Goal: Information Seeking & Learning: Learn about a topic

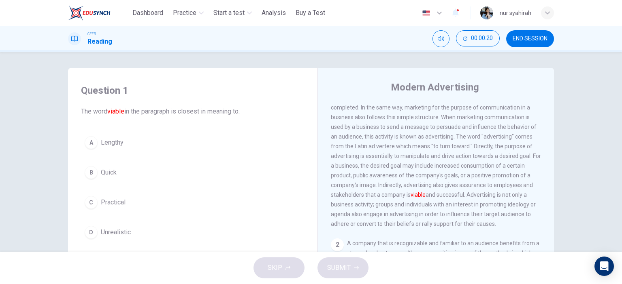
scroll to position [30, 0]
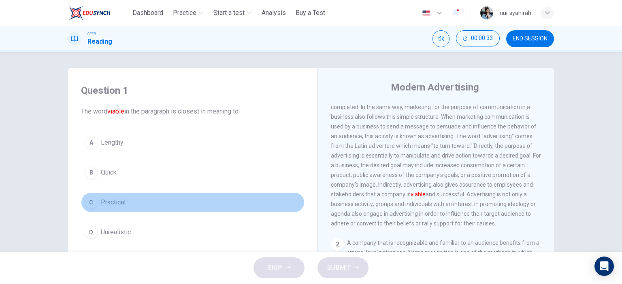
click at [89, 201] on div "C" at bounding box center [91, 202] width 13 height 13
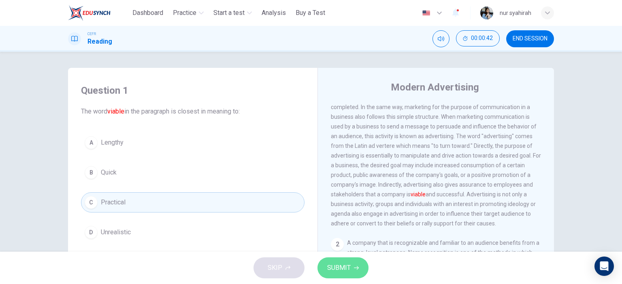
click at [341, 262] on button "SUBMIT" at bounding box center [342, 268] width 51 height 21
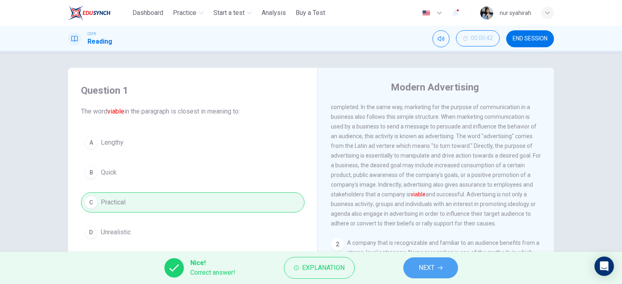
click at [414, 265] on button "NEXT" at bounding box center [430, 268] width 55 height 21
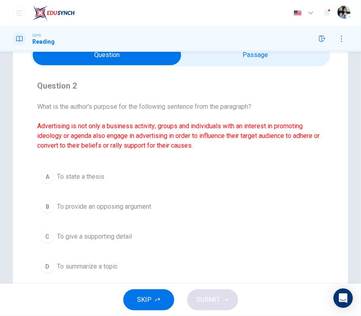
scroll to position [42, 0]
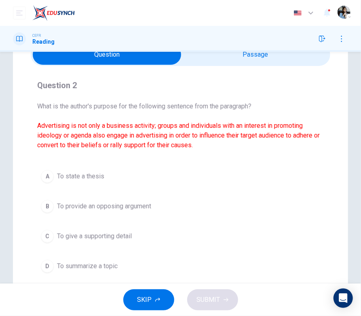
drag, startPoint x: 233, startPoint y: 113, endPoint x: 238, endPoint y: 77, distance: 36.4
click at [238, 77] on div "Question 2 What is the author's purpose for the following sentence from the par…" at bounding box center [181, 177] width 300 height 210
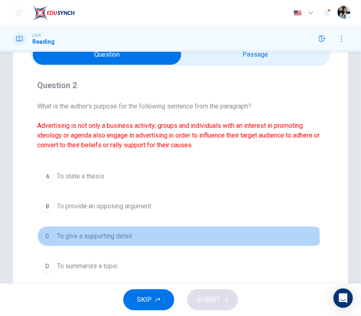
click at [46, 239] on div "C" at bounding box center [47, 236] width 13 height 13
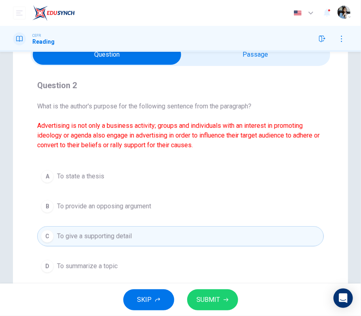
click at [69, 268] on span "To summarize a topic" at bounding box center [87, 266] width 61 height 10
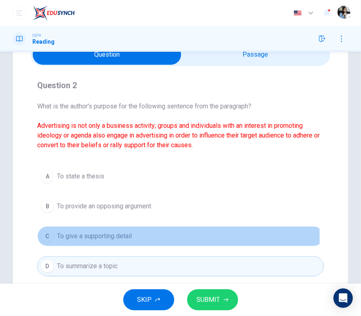
click at [48, 239] on div "C" at bounding box center [47, 236] width 13 height 13
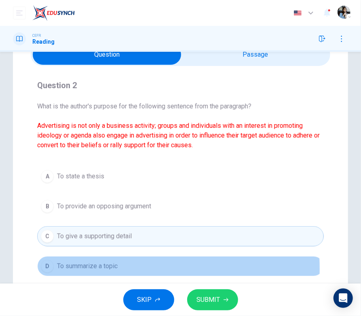
click at [83, 268] on span "To summarize a topic" at bounding box center [87, 266] width 61 height 10
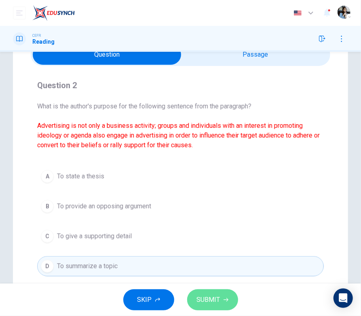
click at [201, 284] on button "SUBMIT" at bounding box center [212, 299] width 51 height 21
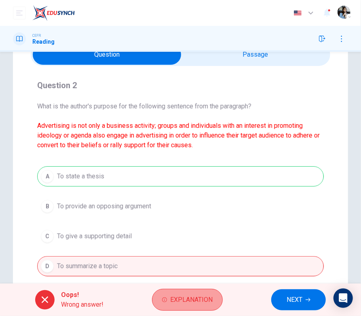
click at [205, 284] on span "Explanation" at bounding box center [191, 299] width 42 height 11
